Goal: Use online tool/utility: Utilize a website feature to perform a specific function

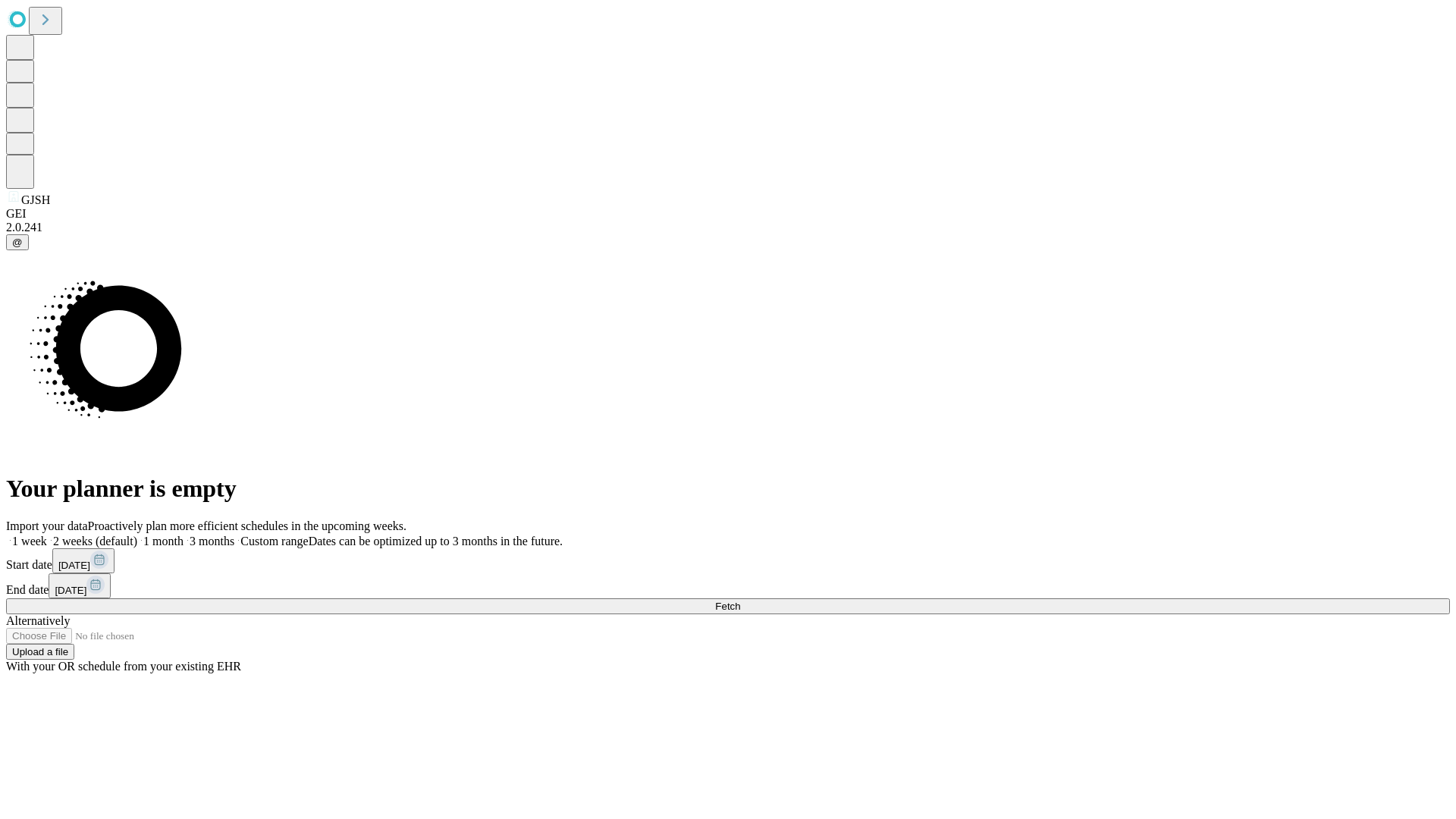
click at [741, 600] on span "Fetch" at bounding box center [728, 606] width 25 height 12
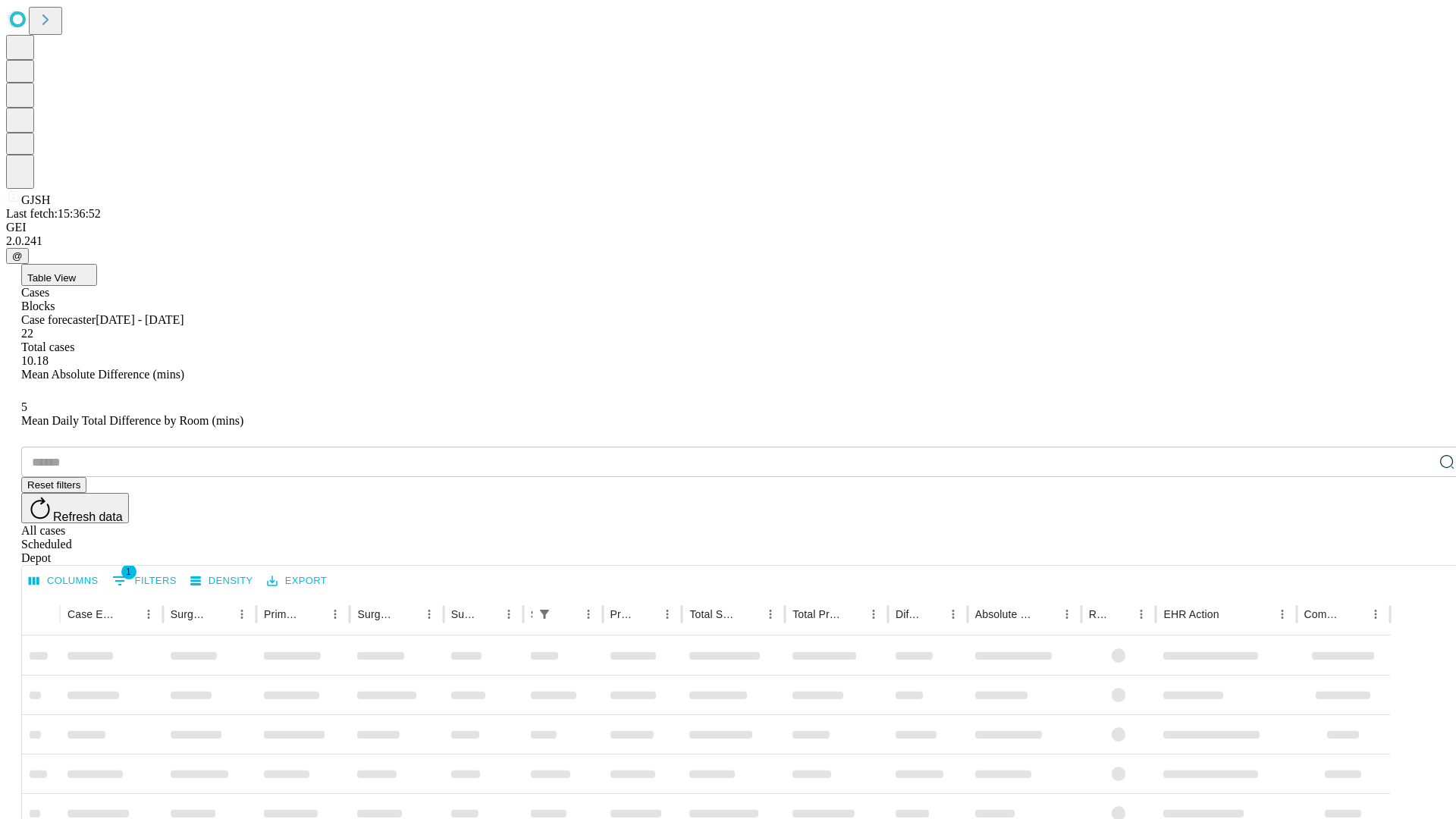
click at [75, 273] on span "Table View" at bounding box center [51, 278] width 48 height 12
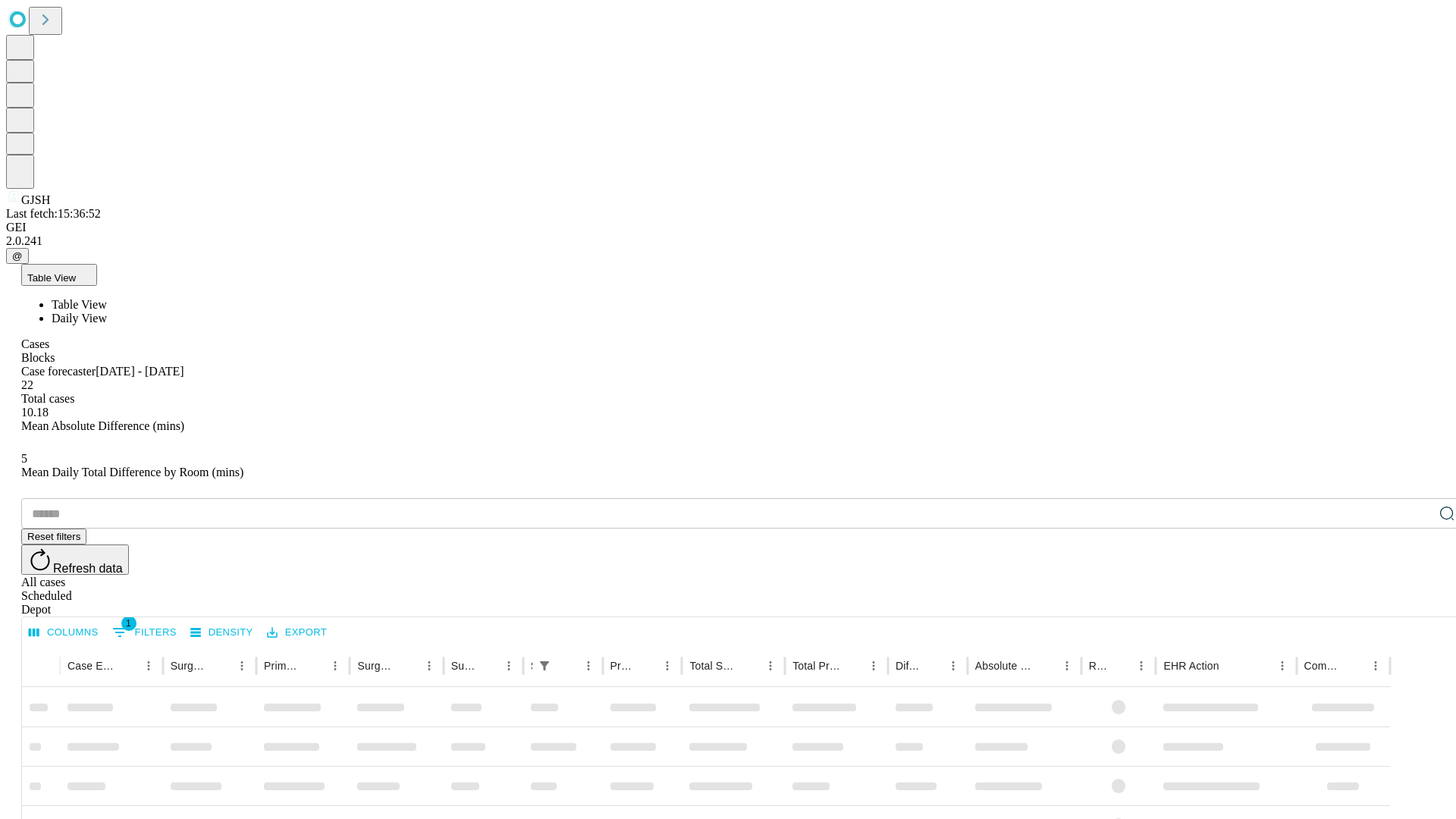
click at [107, 311] on span "Daily View" at bounding box center [78, 317] width 55 height 13
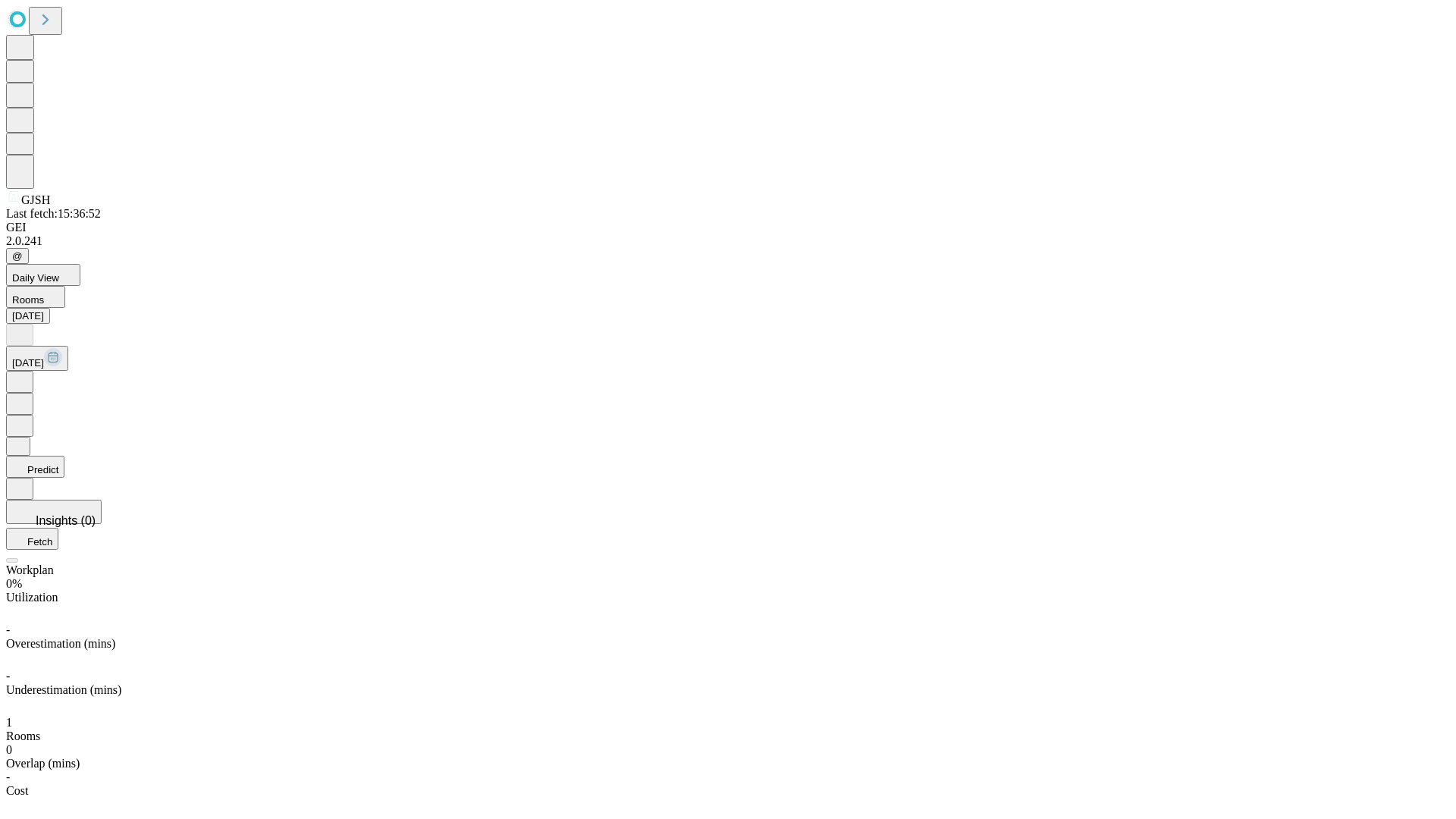
click at [65, 456] on button "Predict" at bounding box center [35, 467] width 58 height 22
